Goal: Task Accomplishment & Management: Manage account settings

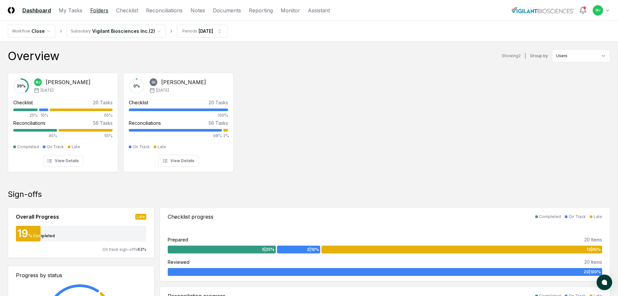
click at [99, 6] on link "Folders" at bounding box center [99, 10] width 18 height 8
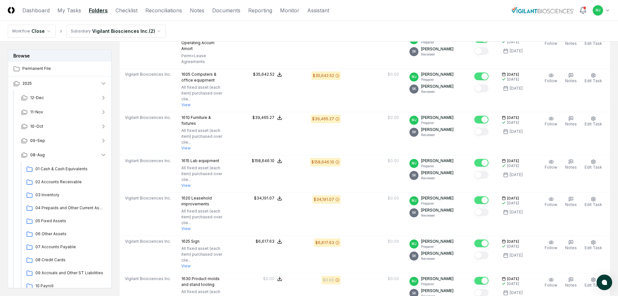
scroll to position [220, 0]
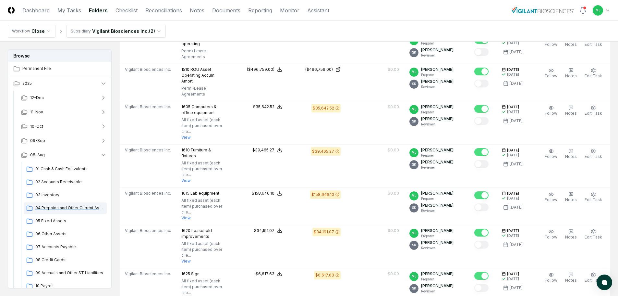
click at [61, 207] on span "04 Prepaids and Other Current Assets" at bounding box center [69, 208] width 69 height 6
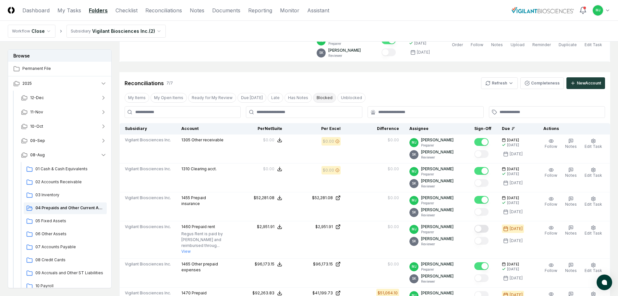
scroll to position [130, 0]
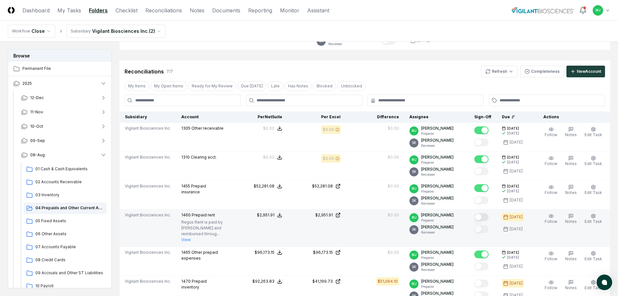
click at [489, 217] on button "Mark complete" at bounding box center [482, 217] width 14 height 8
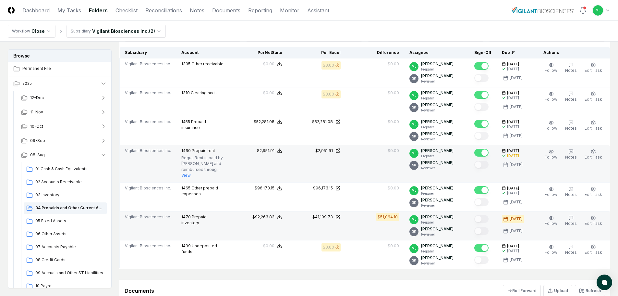
scroll to position [195, 0]
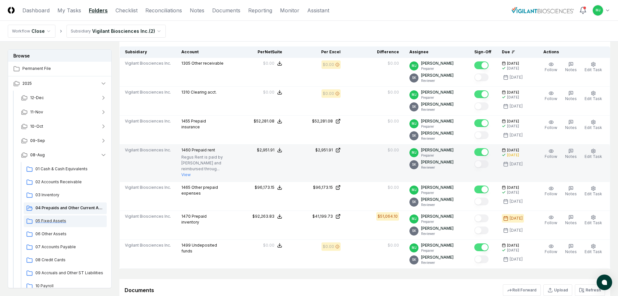
click at [43, 221] on span "05 Fixed Assets" at bounding box center [69, 221] width 69 height 6
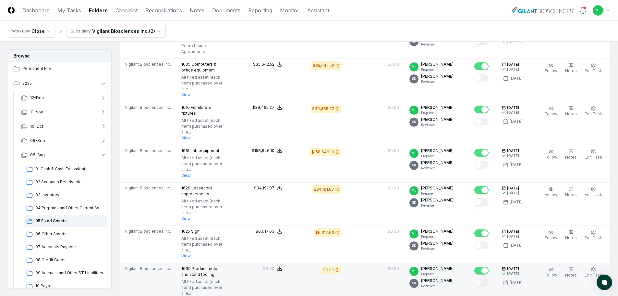
scroll to position [260, 0]
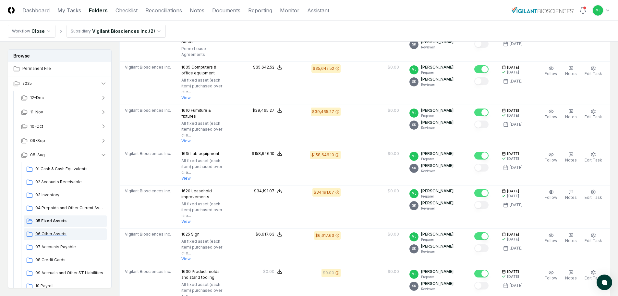
click at [71, 234] on span "06 Other Assets" at bounding box center [69, 234] width 69 height 6
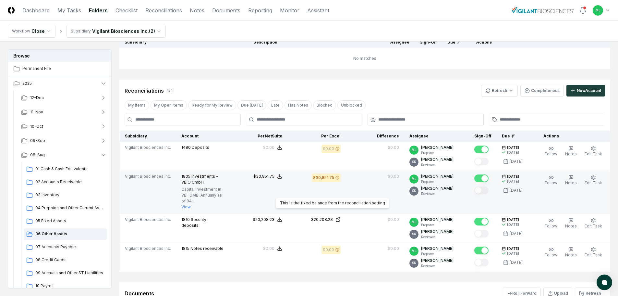
scroll to position [97, 0]
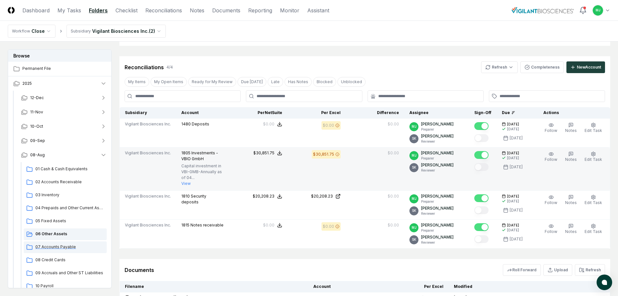
click at [57, 247] on span "07 Accounts Payable" at bounding box center [69, 247] width 69 height 6
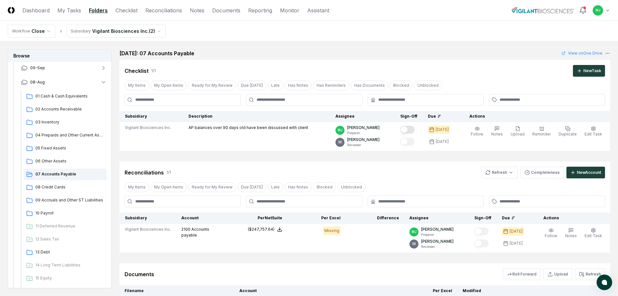
scroll to position [97, 0]
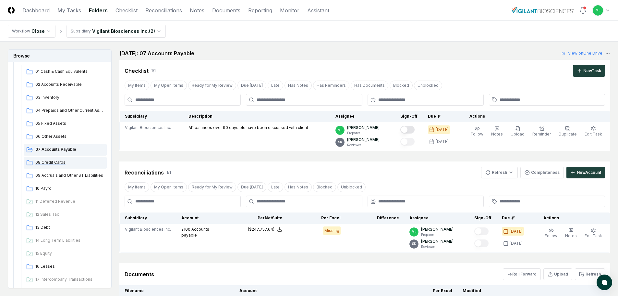
click at [52, 164] on span "08 Credit Cards" at bounding box center [69, 162] width 69 height 6
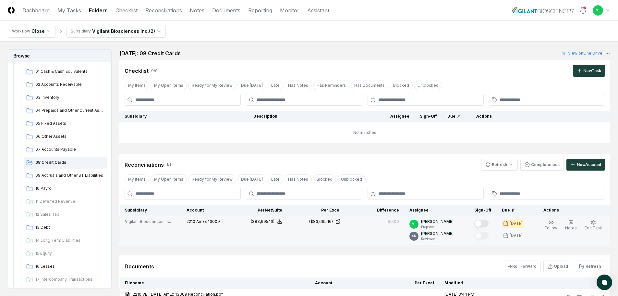
click at [489, 223] on button "Mark complete" at bounding box center [482, 223] width 14 height 8
click at [45, 265] on span "16 Leases" at bounding box center [69, 266] width 69 height 6
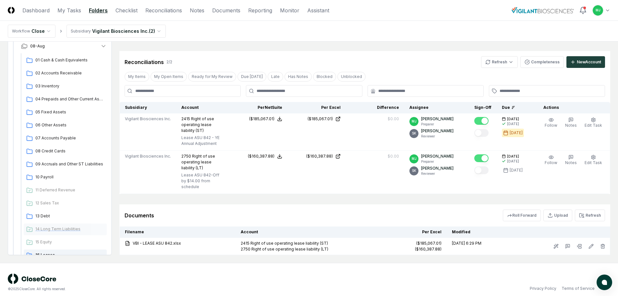
scroll to position [65, 0]
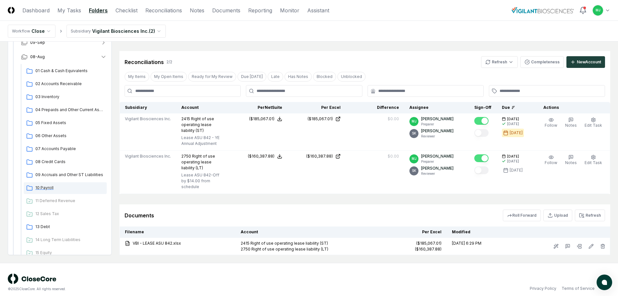
click at [51, 185] on span "10 Payroll" at bounding box center [69, 188] width 69 height 6
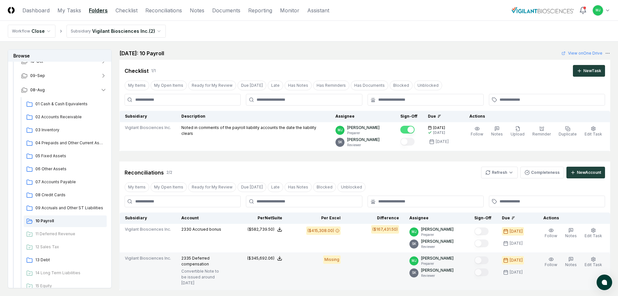
scroll to position [32, 0]
